Goal: Download file/media

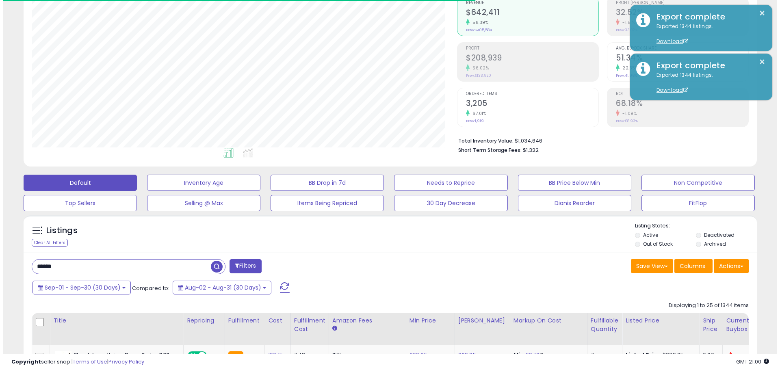
scroll to position [166, 425]
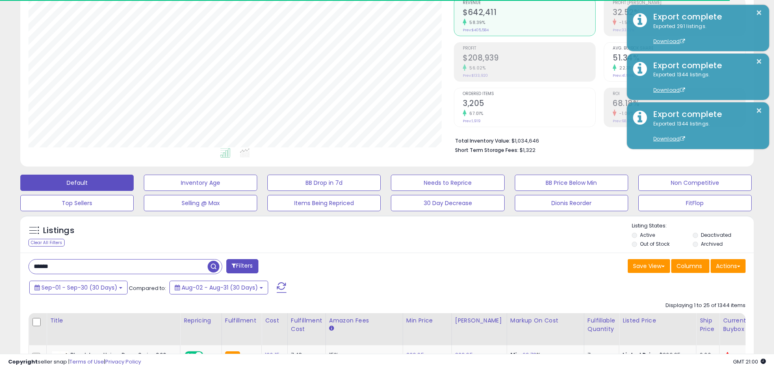
type input "******"
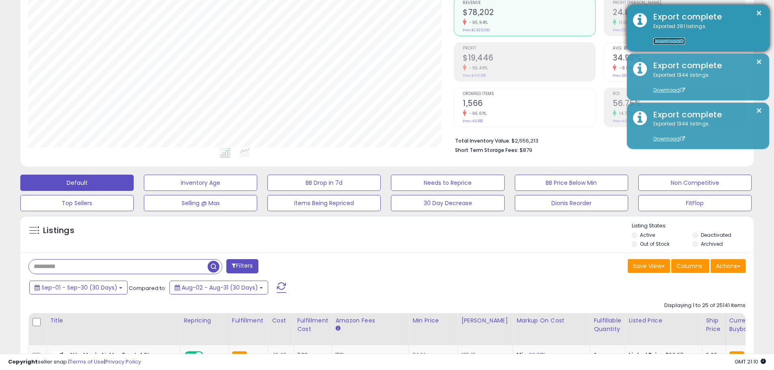
click at [653, 41] on link "Download" at bounding box center [669, 41] width 32 height 7
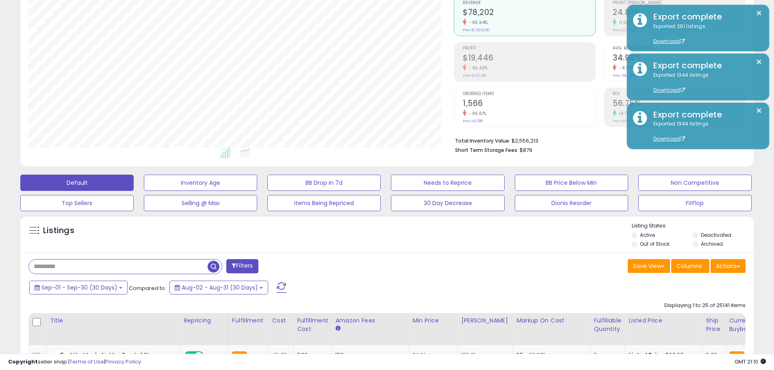
click at [106, 262] on input "text" at bounding box center [118, 266] width 179 height 14
type input "******"
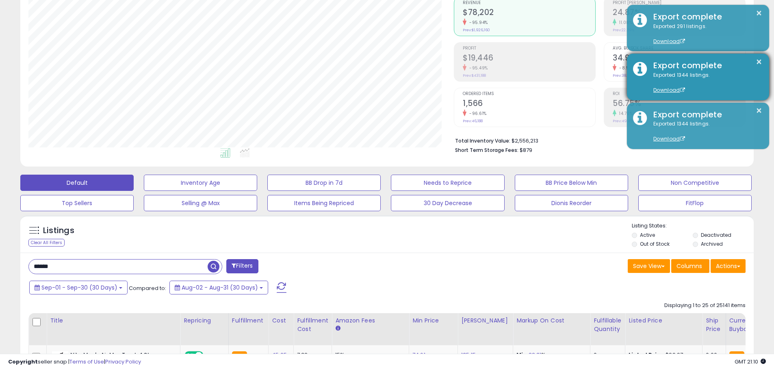
drag, startPoint x: 538, startPoint y: 225, endPoint x: 674, endPoint y: 63, distance: 210.7
click at [542, 216] on div "Listings Clear All Filters" at bounding box center [386, 233] width 733 height 37
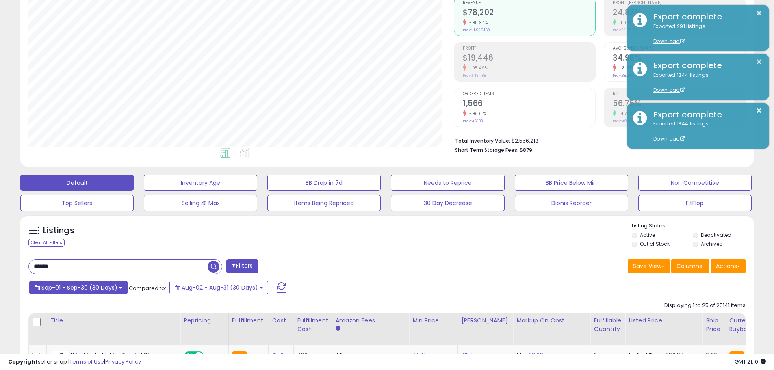
click at [112, 291] on span "Sep-01 - Sep-30 (30 Days)" at bounding box center [79, 287] width 76 height 8
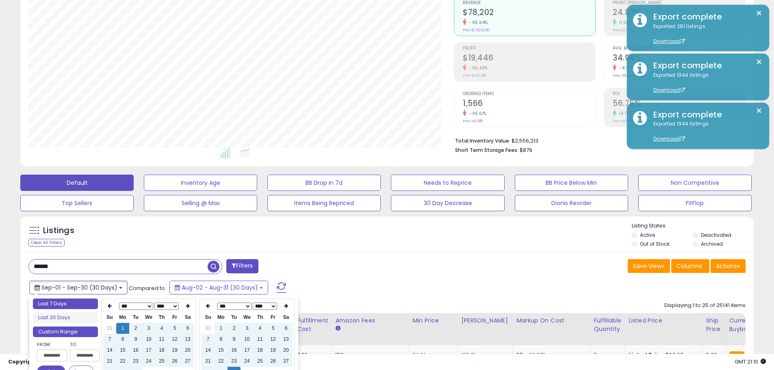
type input "**********"
click at [95, 307] on li "Last 7 Days" at bounding box center [65, 303] width 65 height 11
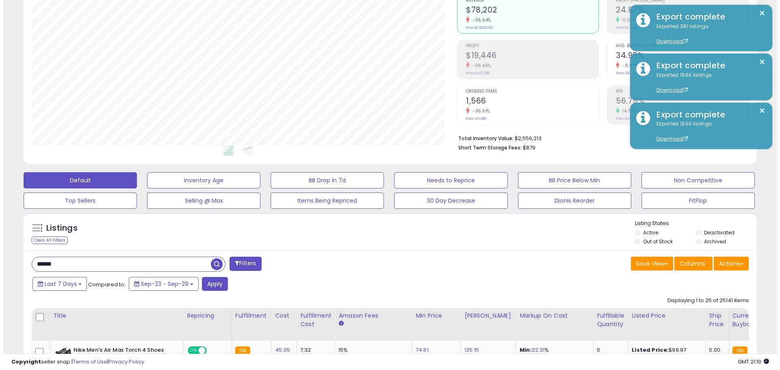
scroll to position [122, 0]
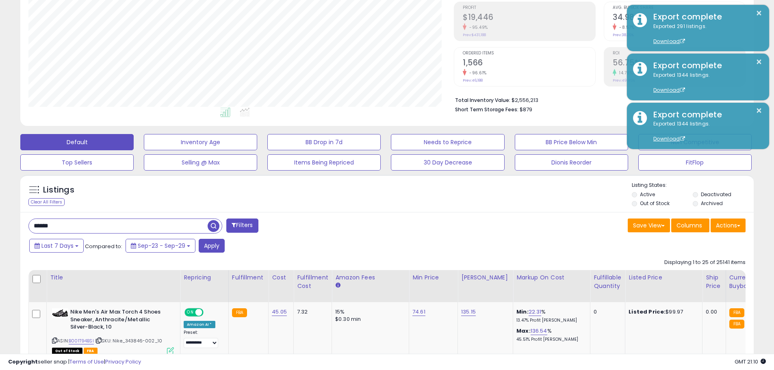
click at [206, 248] on button "Apply" at bounding box center [212, 246] width 26 height 14
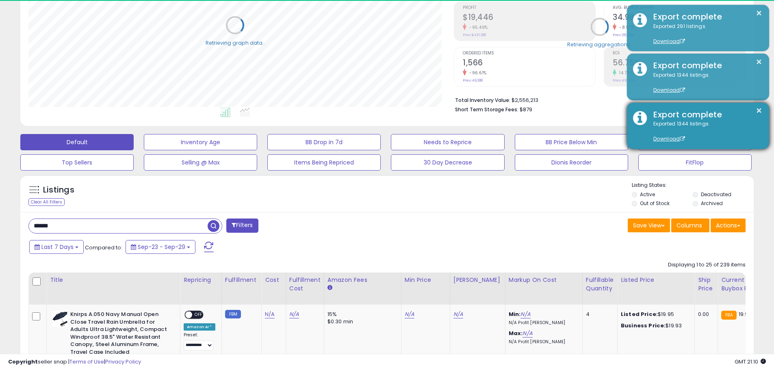
scroll to position [405925, 405667]
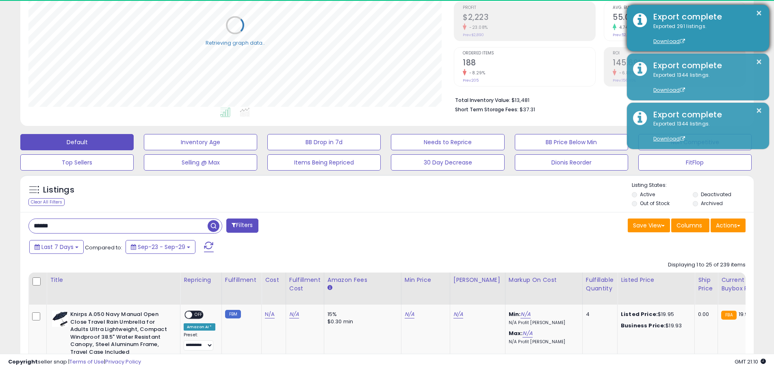
click at [752, 17] on div "Export complete" at bounding box center [705, 17] width 116 height 12
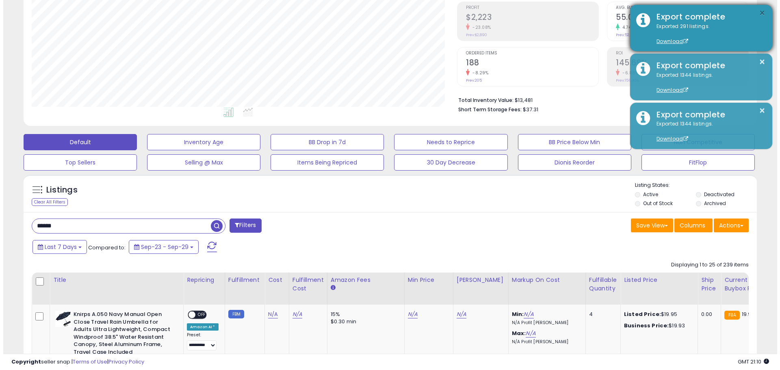
scroll to position [166, 425]
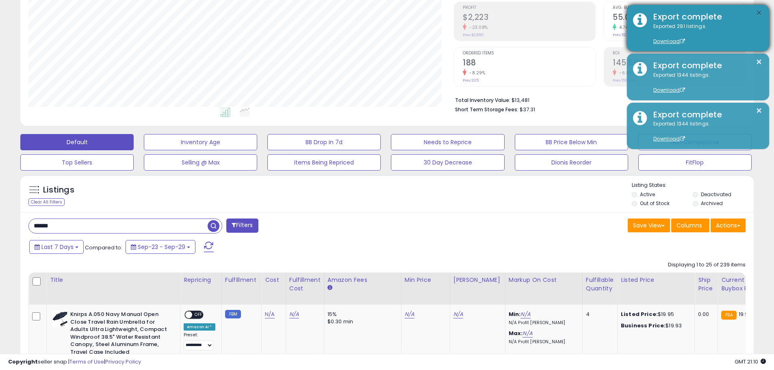
click at [758, 13] on button "×" at bounding box center [758, 13] width 6 height 10
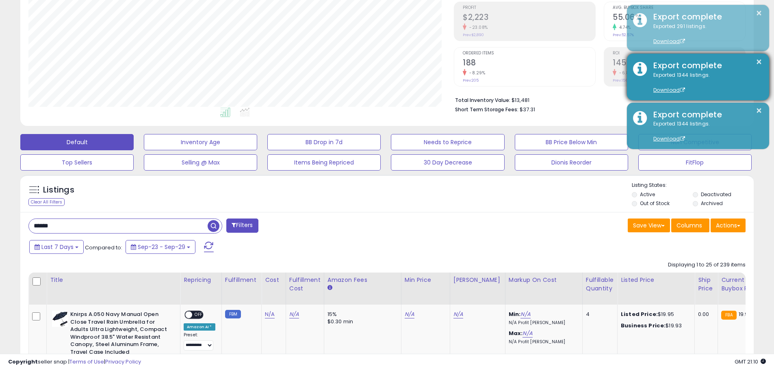
drag, startPoint x: 757, startPoint y: 54, endPoint x: 757, endPoint y: 70, distance: 16.2
click at [757, 66] on div "× Export complete Exported 1344 listings. Download" at bounding box center [698, 77] width 142 height 46
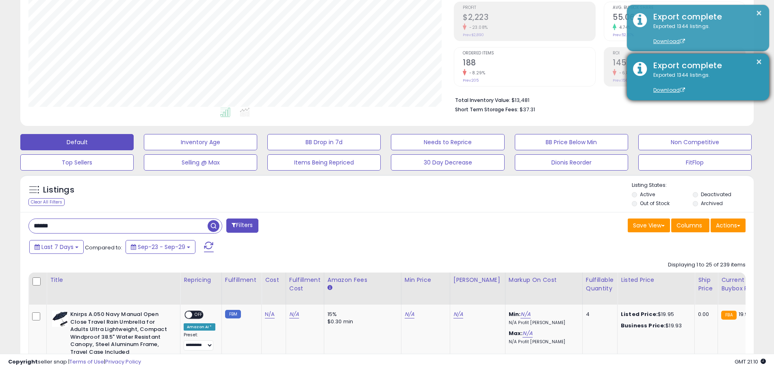
click at [755, 69] on div "Export complete" at bounding box center [705, 66] width 116 height 12
click at [759, 58] on button "×" at bounding box center [758, 62] width 6 height 10
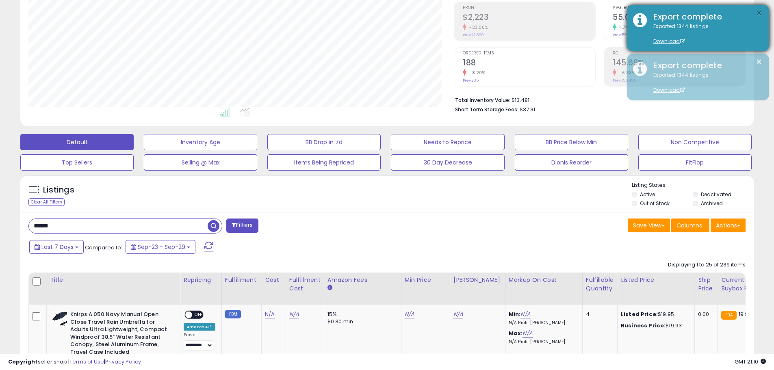
click at [755, 11] on button "×" at bounding box center [758, 13] width 6 height 10
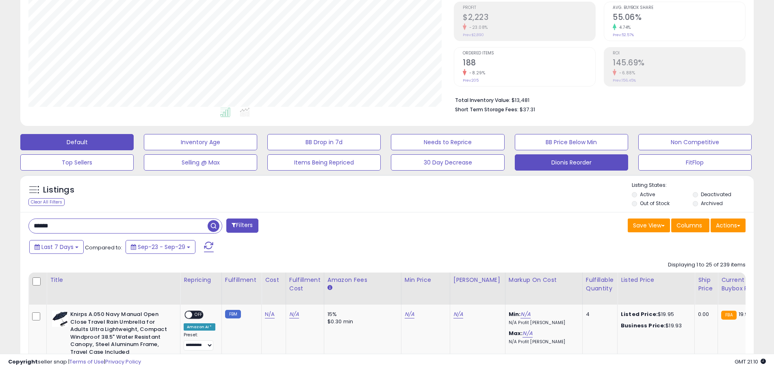
click at [607, 159] on button "Dionis Reorder" at bounding box center [571, 162] width 113 height 16
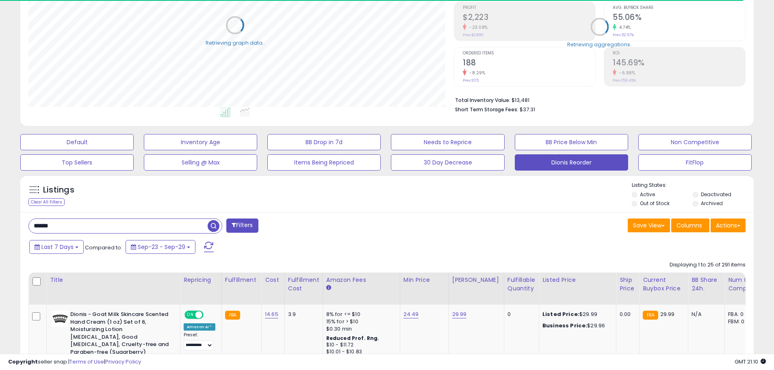
scroll to position [405925, 405667]
drag, startPoint x: 79, startPoint y: 223, endPoint x: 14, endPoint y: 224, distance: 65.0
click at [36, 224] on input "******" at bounding box center [118, 226] width 179 height 14
type input "*"
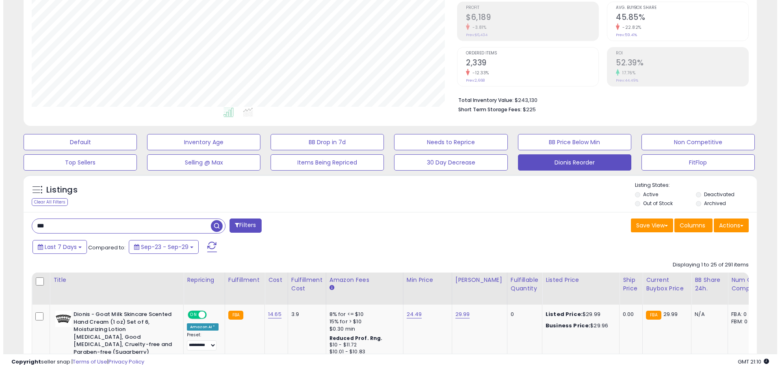
scroll to position [166, 425]
type input "******"
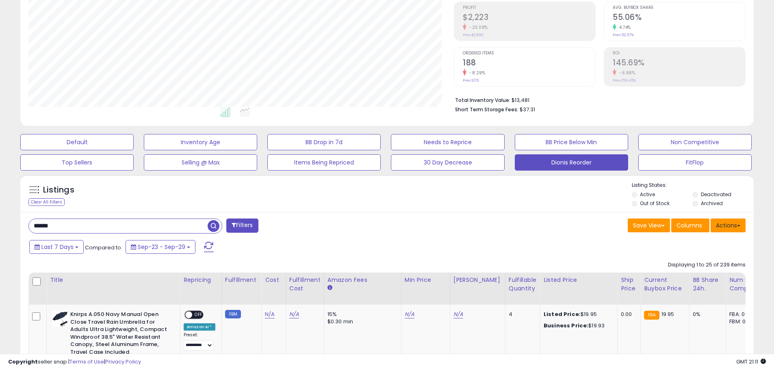
click at [737, 225] on span at bounding box center [738, 226] width 3 height 2
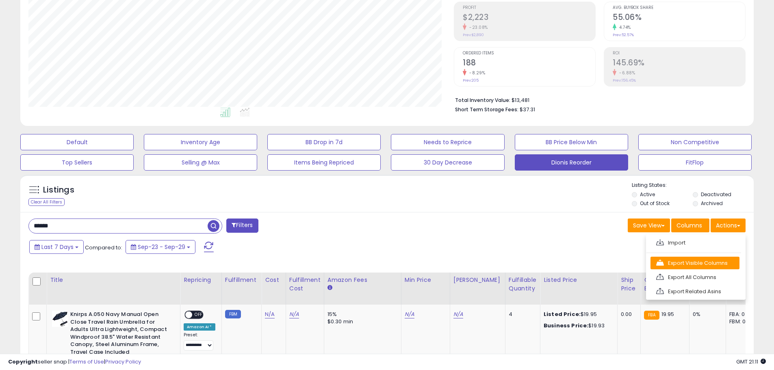
click at [694, 264] on link "Export Visible Columns" at bounding box center [694, 263] width 89 height 13
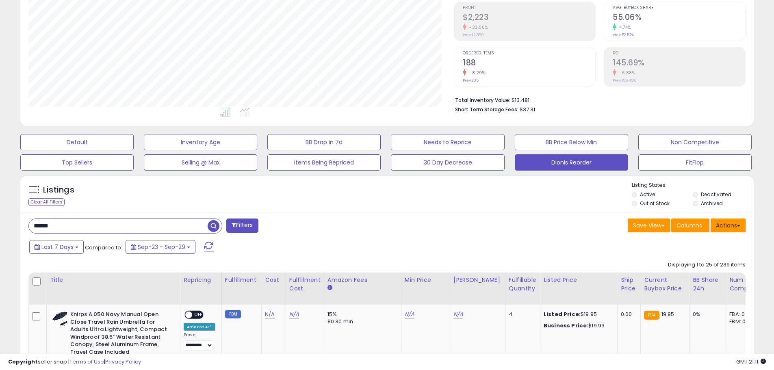
click at [720, 225] on button "Actions" at bounding box center [727, 225] width 35 height 14
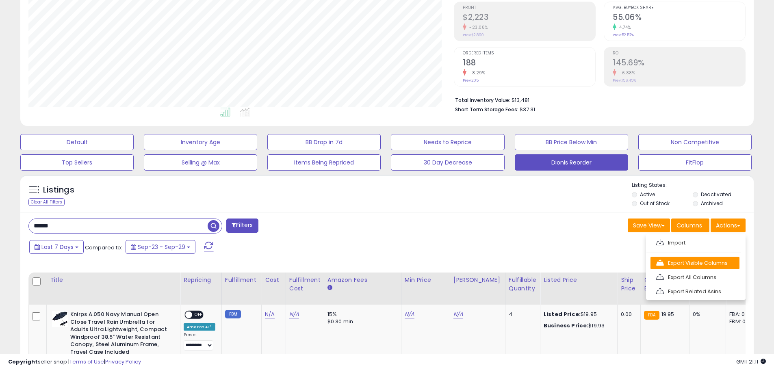
click at [703, 259] on link "Export Visible Columns" at bounding box center [694, 263] width 89 height 13
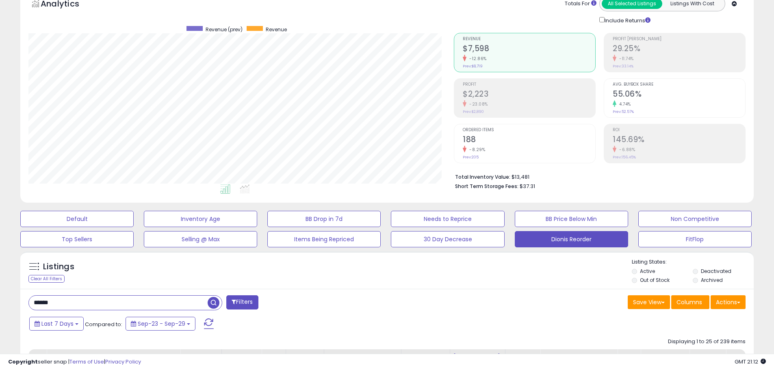
scroll to position [0, 0]
